Goal: Task Accomplishment & Management: Use online tool/utility

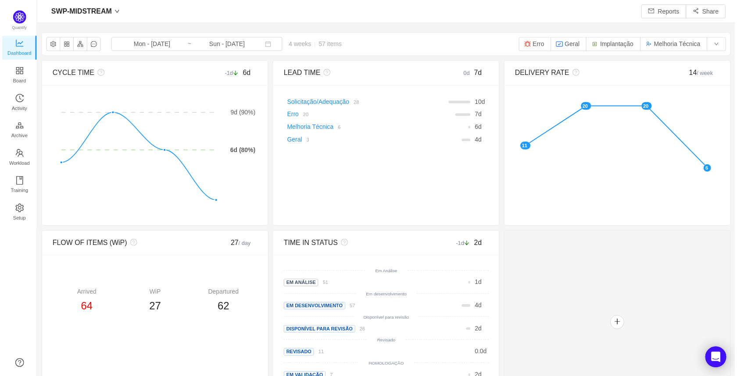
scroll to position [363, 682]
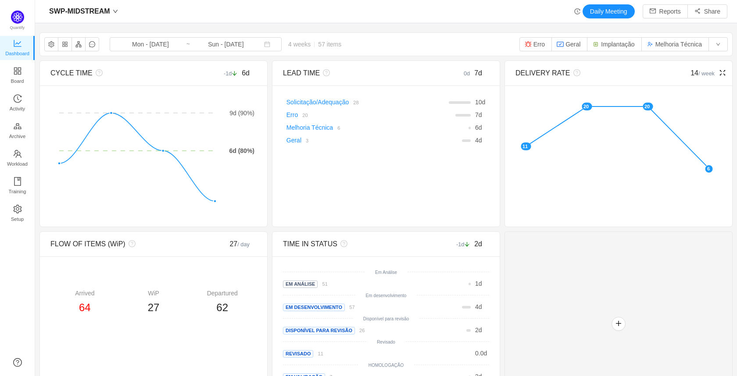
click at [594, 197] on foreignobject at bounding box center [617, 151] width 204 height 110
click at [218, 295] on div "Departured" at bounding box center [222, 293] width 69 height 9
copy div "Departured"
click at [526, 44] on img "button" at bounding box center [528, 44] width 7 height 7
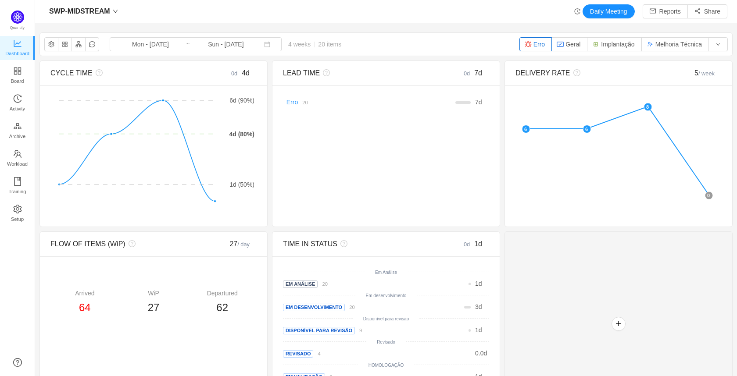
click at [526, 44] on img "button" at bounding box center [528, 44] width 7 height 7
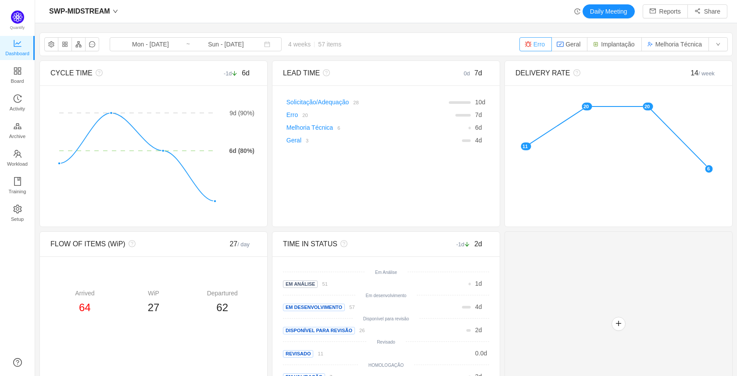
click at [526, 44] on img "button" at bounding box center [528, 44] width 7 height 7
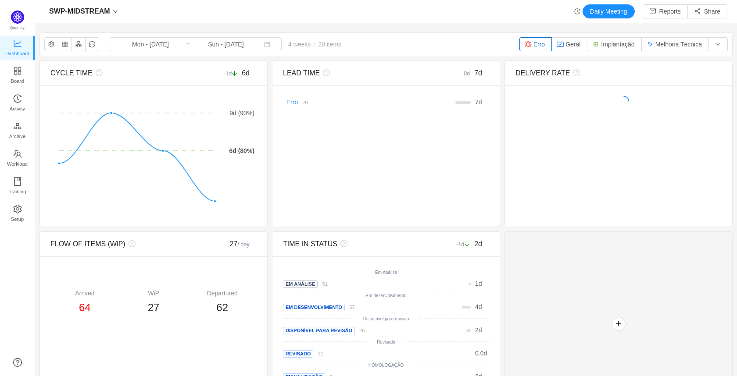
click at [526, 44] on img "button" at bounding box center [528, 44] width 7 height 7
click at [534, 43] on button "Erro" at bounding box center [535, 44] width 32 height 14
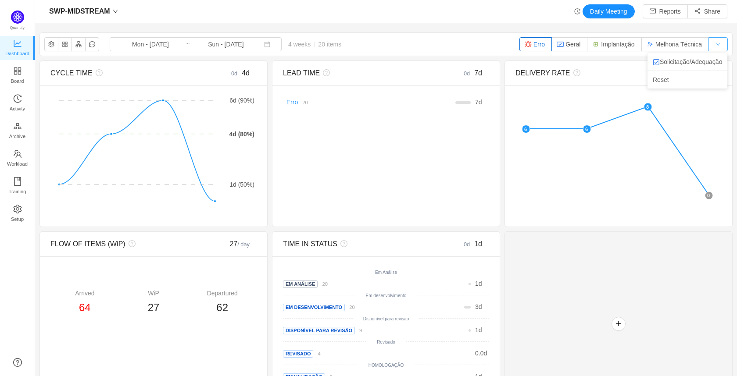
click at [709, 45] on button "button" at bounding box center [717, 44] width 19 height 14
click at [680, 77] on li "Reset" at bounding box center [687, 80] width 80 height 14
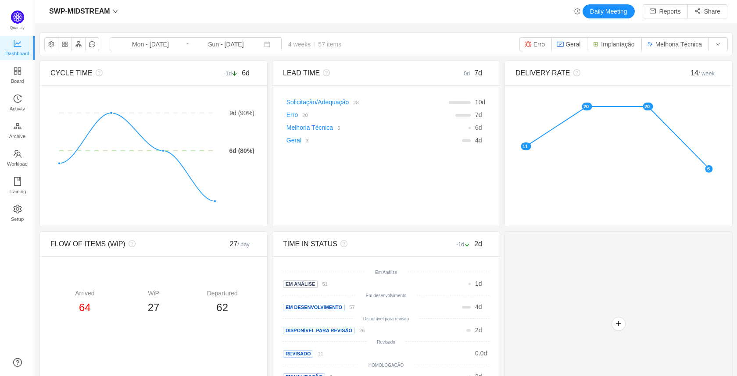
click at [406, 41] on div "SWP-MIDSTREAM Mon - Sep 01, 2025 ~ Sun - Sep 28, 2025 4 weeks 57 items Erro Ger…" at bounding box center [386, 44] width 692 height 23
click at [80, 46] on button "button" at bounding box center [78, 44] width 14 height 14
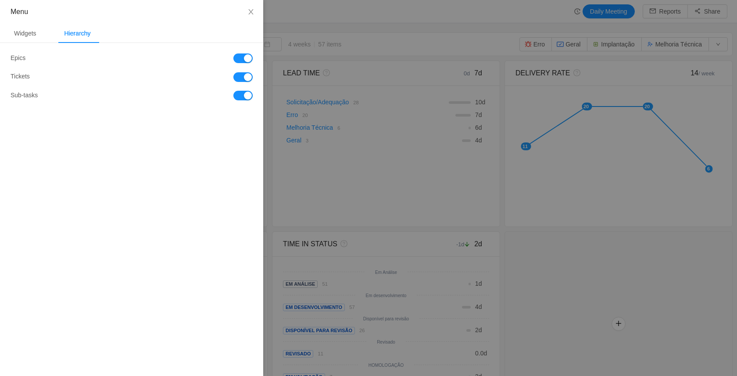
click at [239, 59] on button "button" at bounding box center [242, 59] width 19 height 10
click at [247, 99] on button "button" at bounding box center [242, 96] width 19 height 10
click at [242, 97] on button "button" at bounding box center [242, 96] width 19 height 10
click at [26, 37] on div "Widgets" at bounding box center [25, 34] width 36 height 20
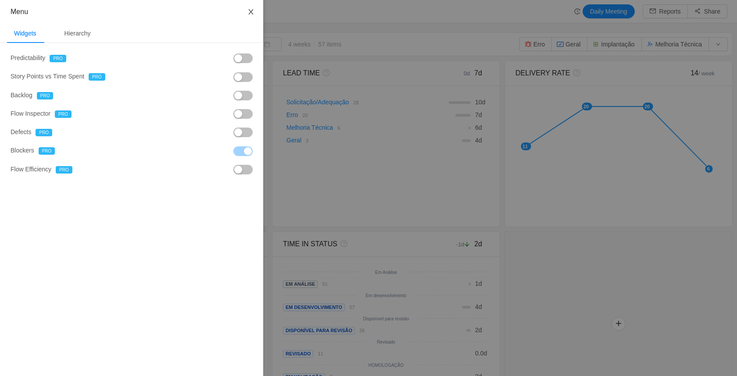
click at [251, 12] on icon "icon: close" at bounding box center [250, 11] width 5 height 5
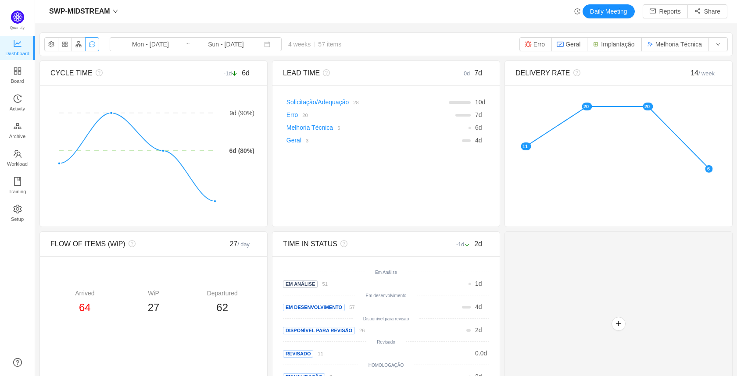
click at [93, 48] on button "button" at bounding box center [92, 44] width 14 height 14
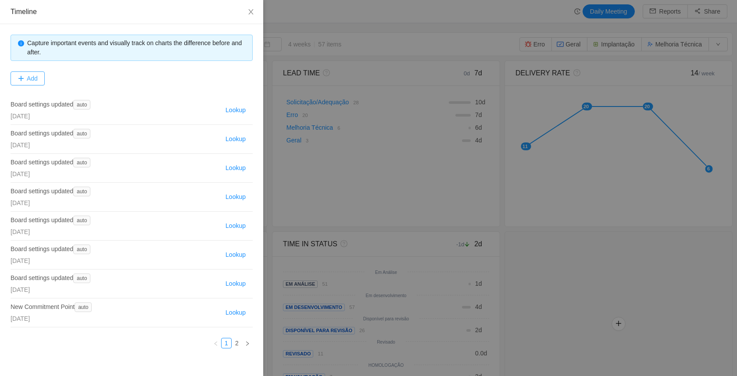
click at [32, 79] on button "Add" at bounding box center [28, 78] width 34 height 14
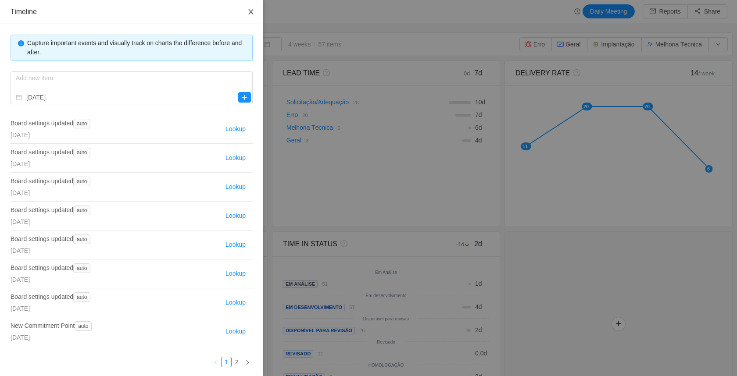
click at [247, 9] on icon "icon: close" at bounding box center [250, 11] width 7 height 7
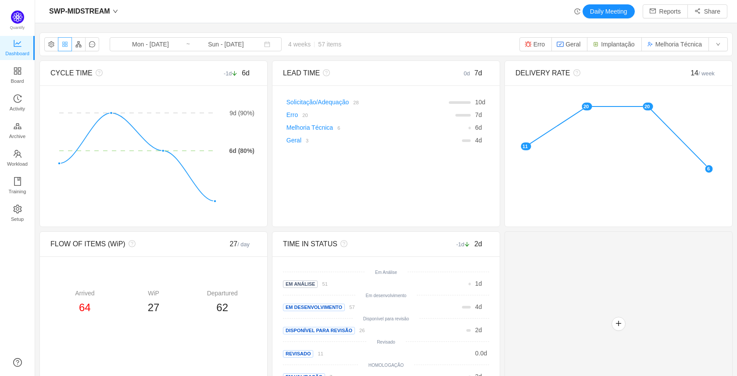
click at [64, 45] on button "button" at bounding box center [65, 44] width 14 height 14
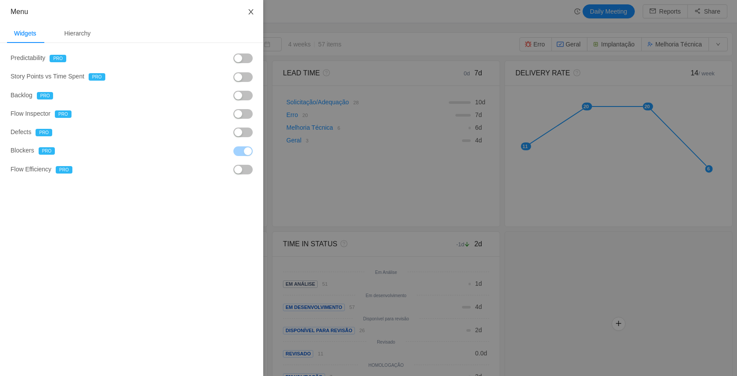
click at [255, 12] on button "Close" at bounding box center [251, 12] width 25 height 25
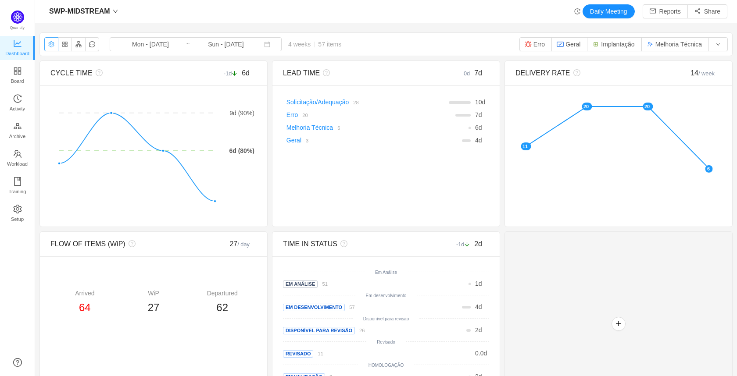
click at [54, 43] on button "button" at bounding box center [51, 44] width 14 height 14
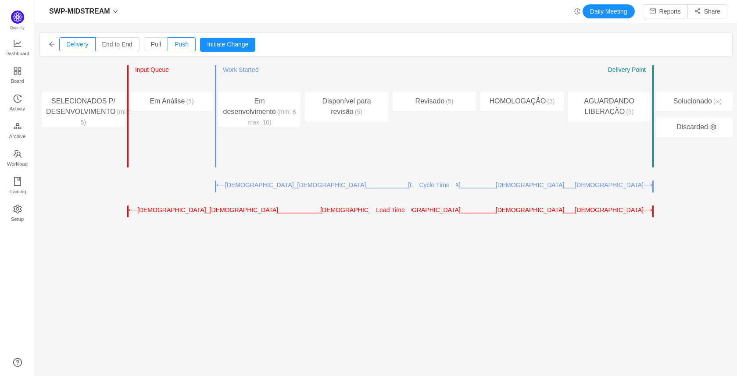
click at [54, 43] on icon "icon: arrow-left" at bounding box center [52, 44] width 6 height 6
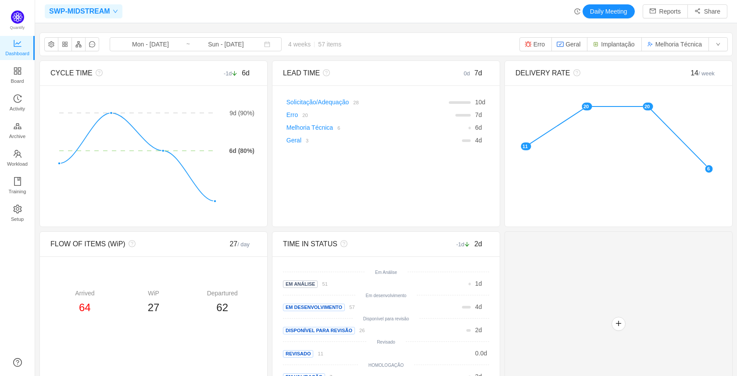
click at [106, 9] on span "SWP-MIDSTREAM" at bounding box center [79, 11] width 61 height 14
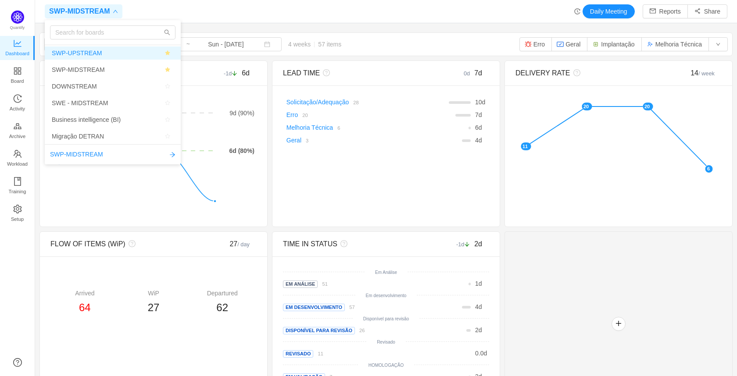
click at [95, 50] on span "SWP-UPSTREAM" at bounding box center [77, 52] width 50 height 13
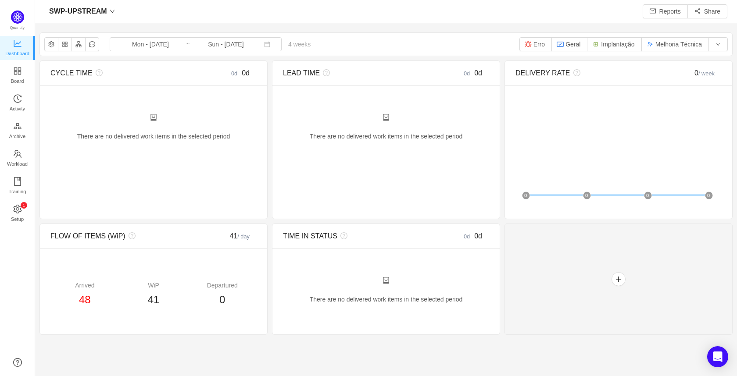
scroll to position [363, 682]
click at [94, 13] on span "SWP-UPSTREAM" at bounding box center [78, 11] width 58 height 14
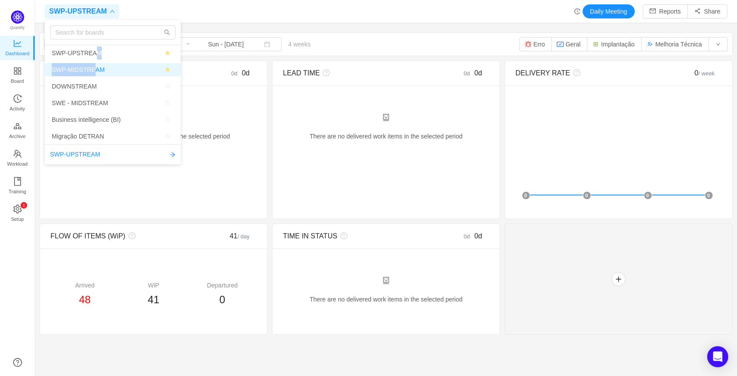
drag, startPoint x: 89, startPoint y: 55, endPoint x: 89, endPoint y: 70, distance: 14.9
click at [89, 70] on ul "SWP-UPSTREAM SWP-MIDSTREAM DOWNSTREAM SWE - MIDSTREAM Business intelligence (BI…" at bounding box center [113, 95] width 136 height 100
click at [89, 70] on span "SWP-MIDSTREAM" at bounding box center [78, 69] width 53 height 13
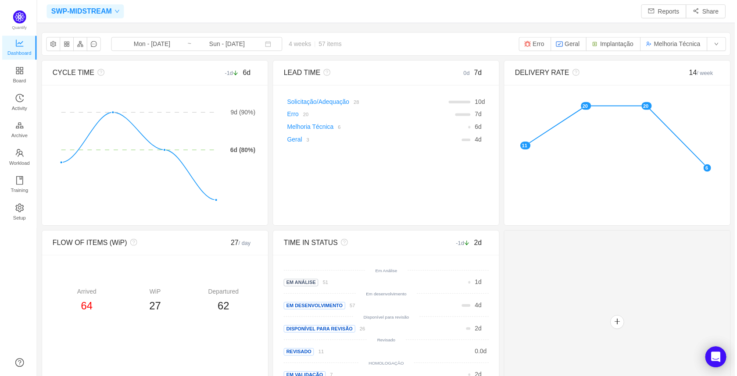
scroll to position [363, 682]
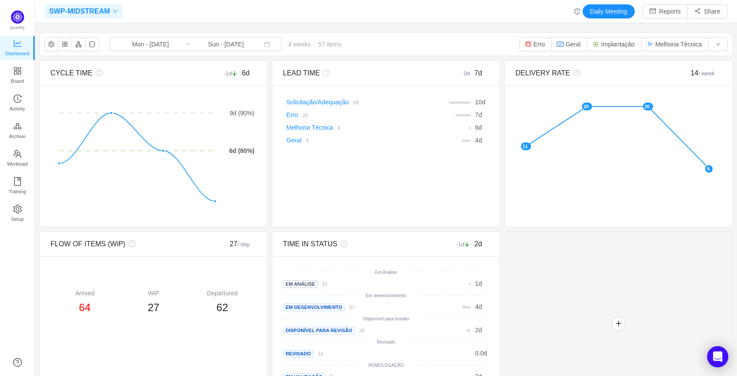
click at [95, 13] on span "SWP-MIDSTREAM" at bounding box center [79, 11] width 61 height 14
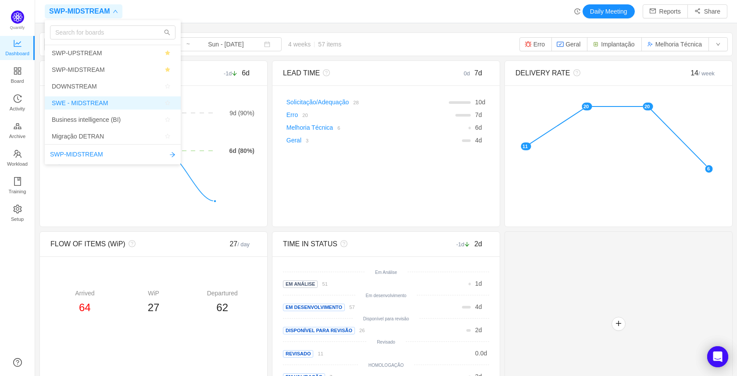
click at [97, 102] on span "SWE - MIDSTREAM" at bounding box center [80, 103] width 56 height 13
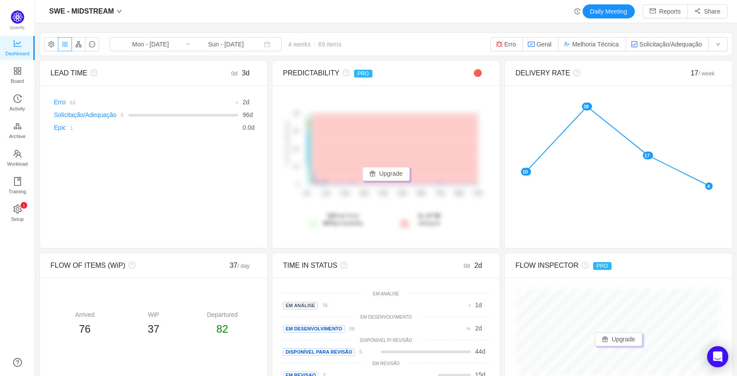
click at [64, 45] on button "button" at bounding box center [65, 44] width 14 height 14
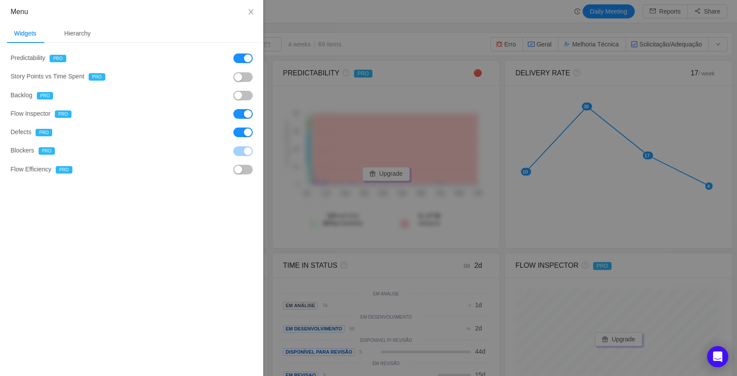
click at [241, 57] on button "button" at bounding box center [242, 59] width 19 height 10
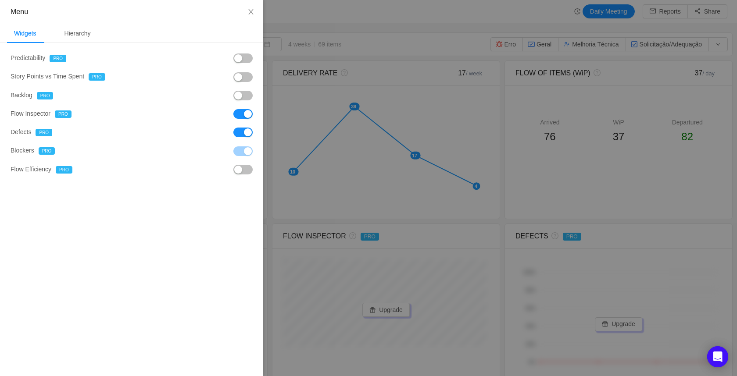
click at [243, 115] on button "button" at bounding box center [242, 114] width 19 height 10
click at [242, 136] on button "button" at bounding box center [242, 133] width 19 height 10
click at [420, 249] on div at bounding box center [368, 188] width 737 height 376
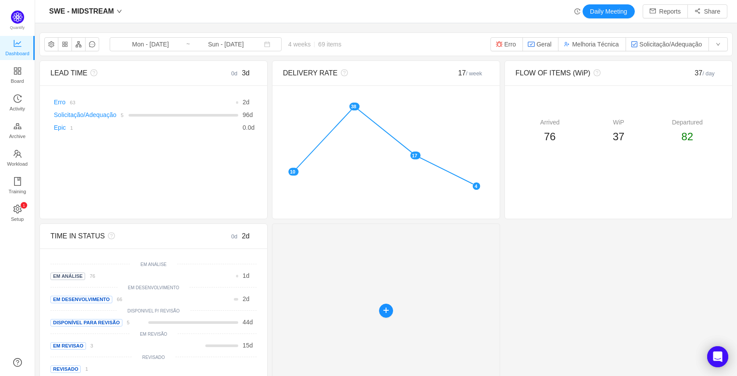
click at [380, 303] on div at bounding box center [386, 311] width 228 height 174
click at [382, 310] on button "button" at bounding box center [386, 311] width 14 height 14
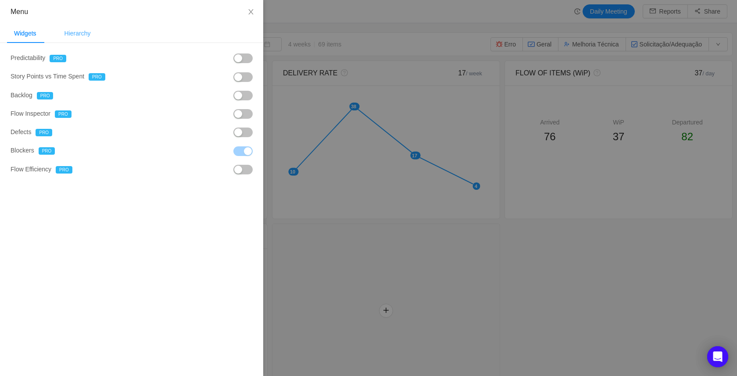
click at [61, 37] on div "Hierarchy" at bounding box center [77, 34] width 40 height 20
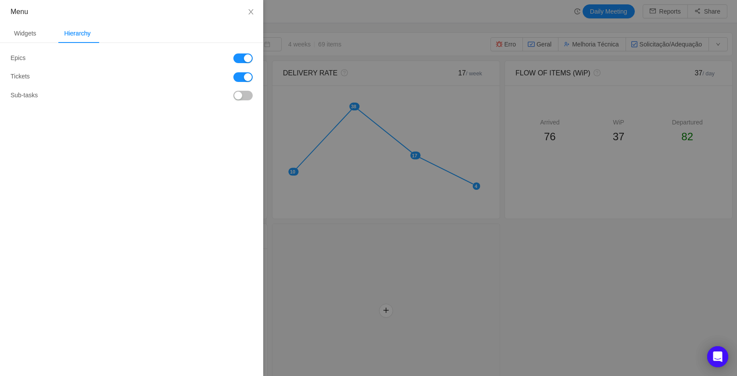
click at [243, 96] on button "button" at bounding box center [242, 96] width 19 height 10
click at [565, 260] on div at bounding box center [368, 188] width 737 height 376
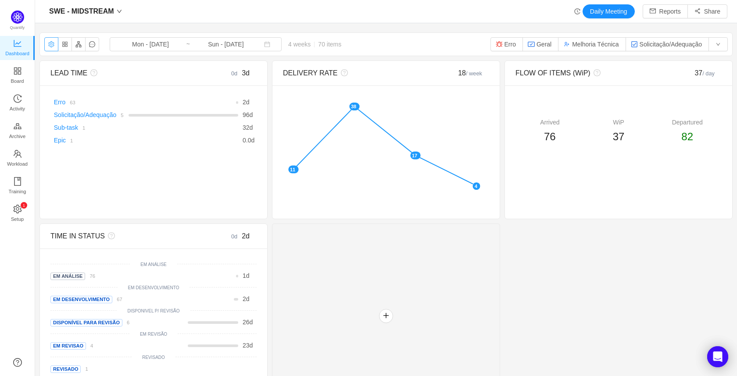
click at [51, 46] on button "button" at bounding box center [51, 44] width 14 height 14
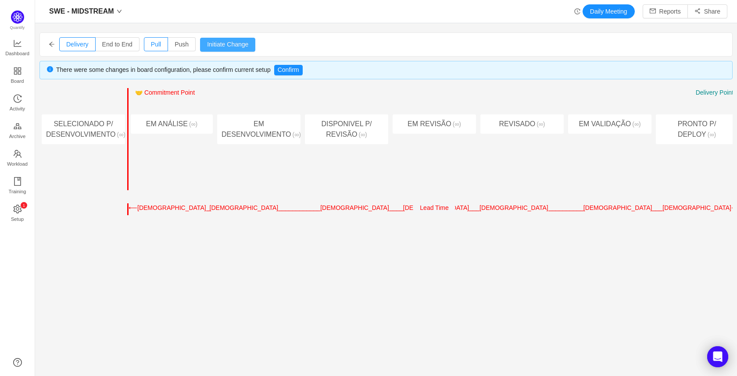
click at [219, 43] on button "Initiate Change" at bounding box center [227, 45] width 55 height 14
click at [219, 43] on button "Cancel" at bounding box center [216, 45] width 33 height 14
click at [318, 33] on div "Delivery End to End Pull Push Initiate Change Cancel Confirm" at bounding box center [386, 44] width 692 height 23
click at [120, 41] on span "End to End" at bounding box center [117, 44] width 30 height 7
click at [102, 46] on input "End to End" at bounding box center [102, 46] width 0 height 0
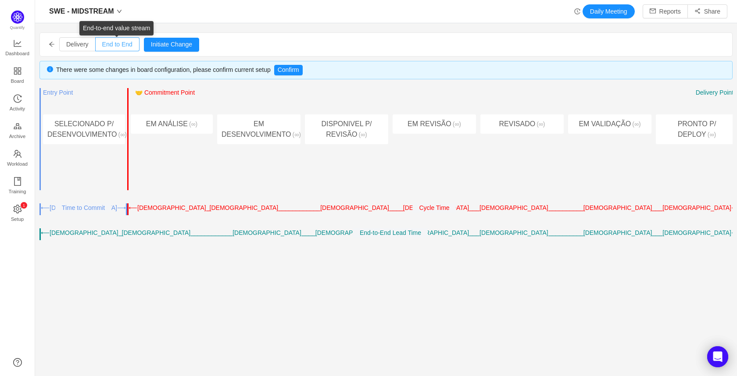
click at [111, 43] on span "End to End" at bounding box center [117, 44] width 30 height 7
click at [102, 46] on input "End to End" at bounding box center [102, 46] width 0 height 0
click at [82, 48] on label "Delivery" at bounding box center [77, 44] width 36 height 14
click at [66, 46] on input "Delivery" at bounding box center [66, 46] width 0 height 0
